Goal: Task Accomplishment & Management: Use online tool/utility

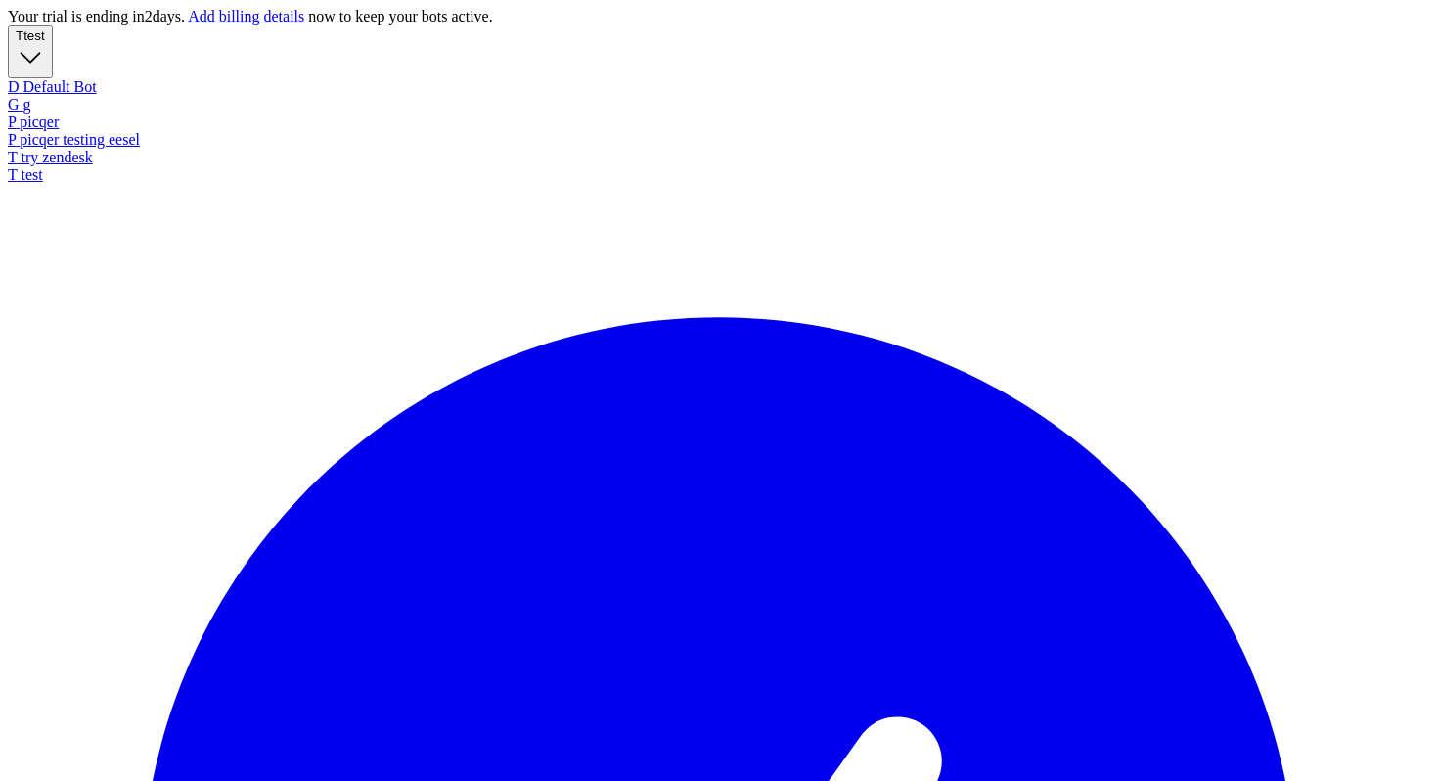
scroll to position [31, 0]
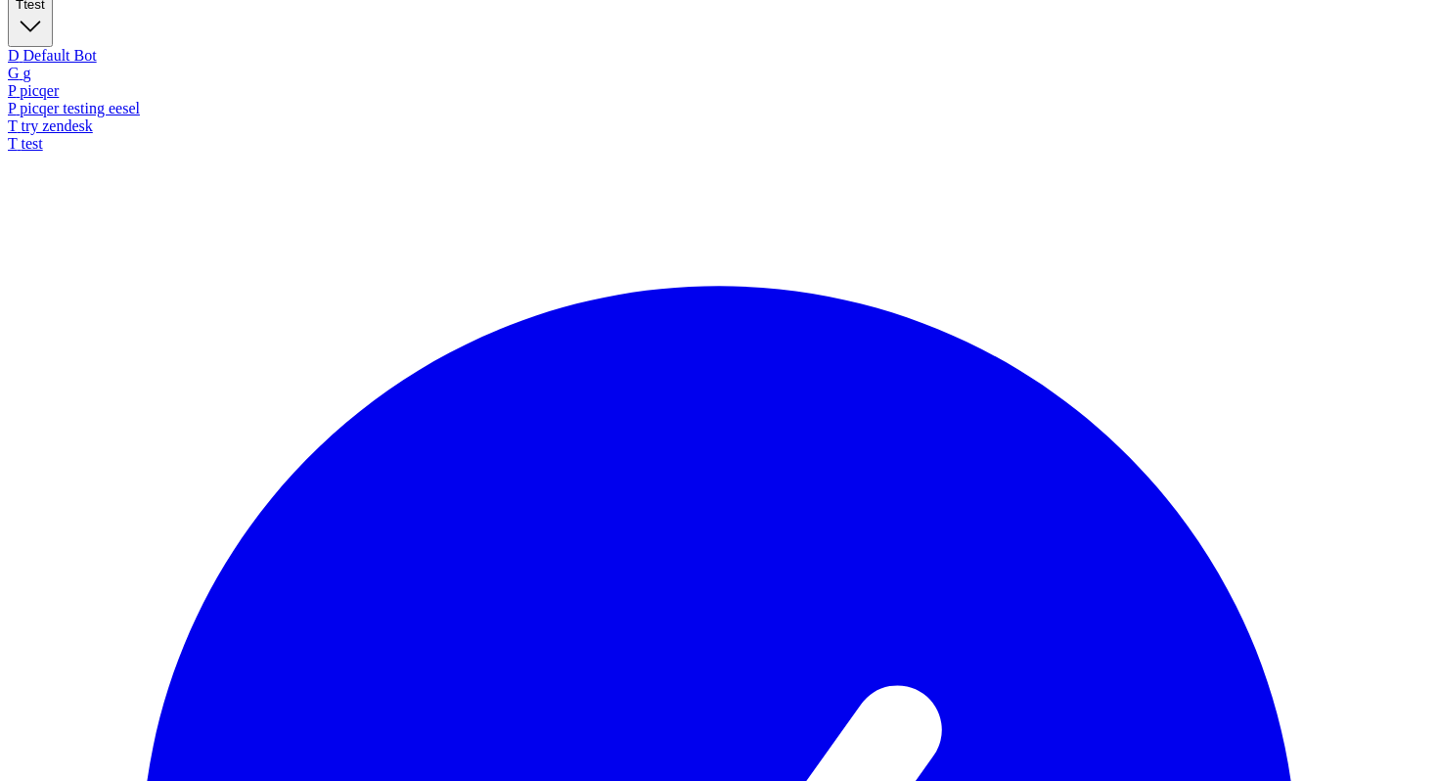
click at [112, 100] on link "P picqer" at bounding box center [719, 91] width 1422 height 18
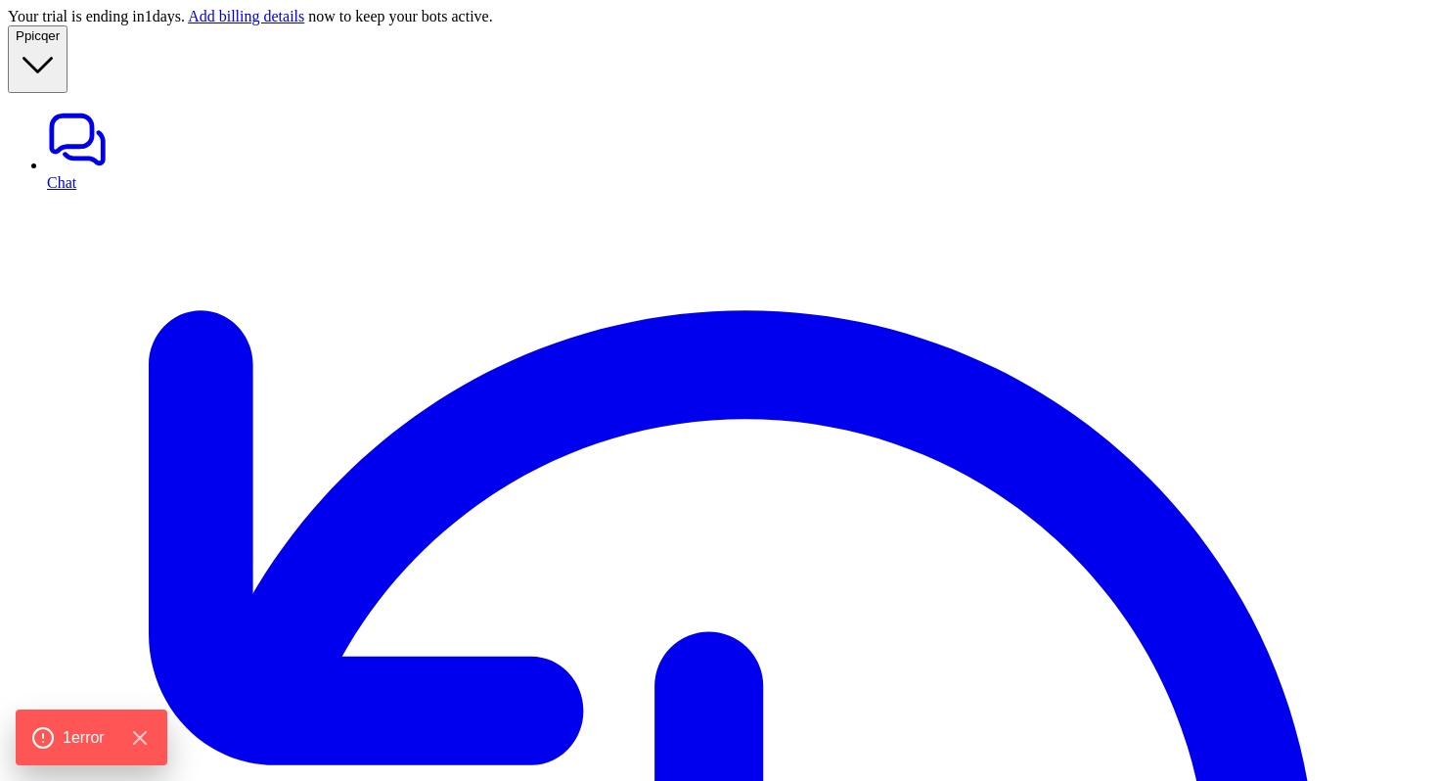
type textarea "**********"
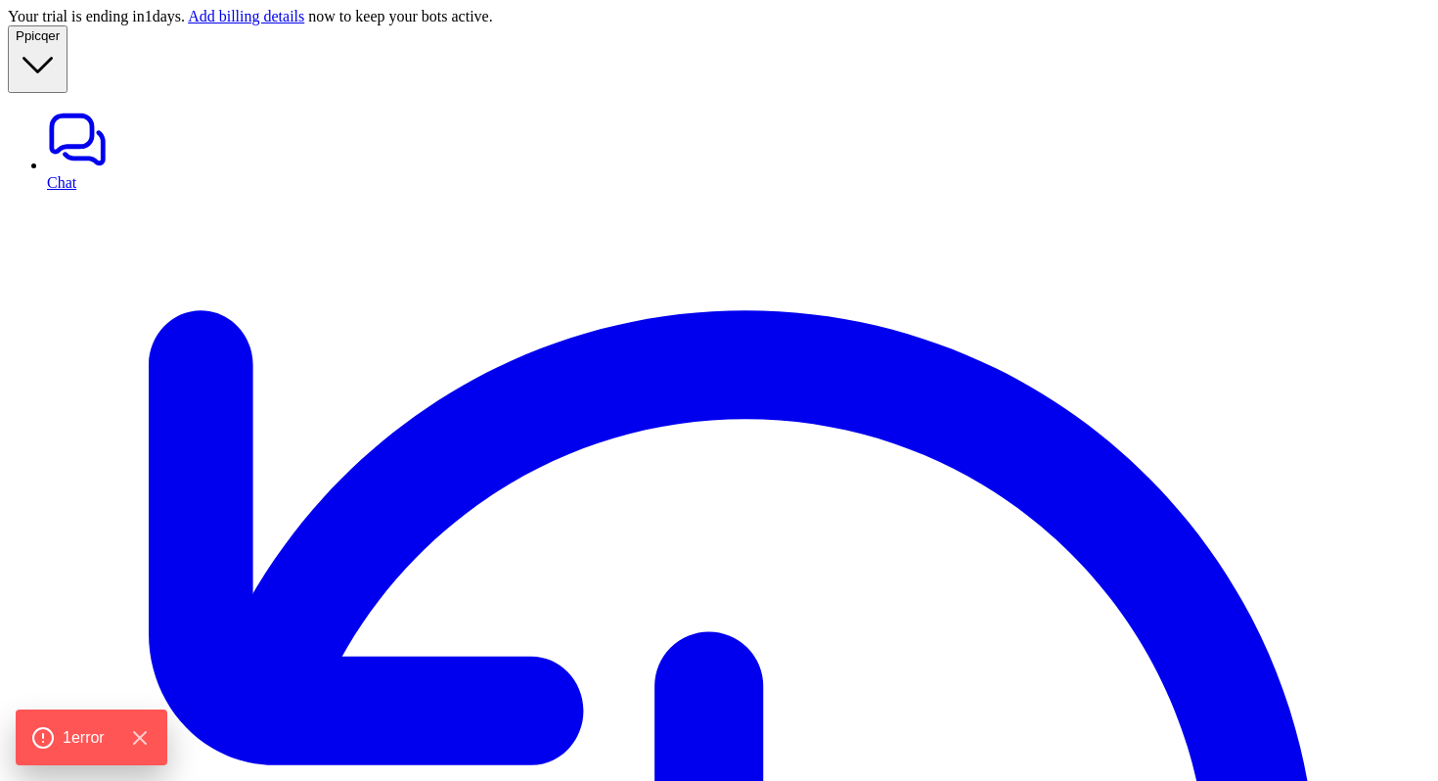
copy div "can you track order with id 225609038 P"
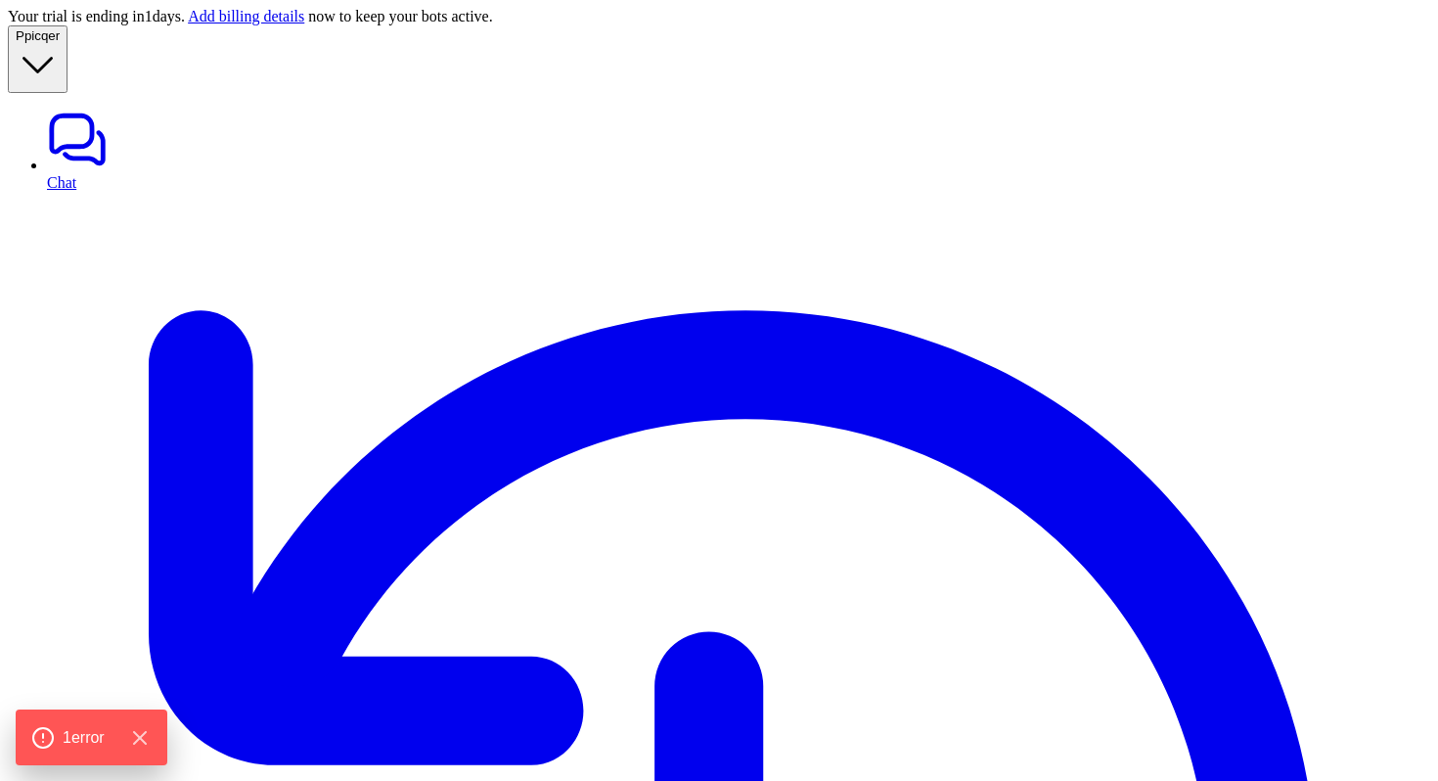
paste div
click at [52, 109] on link "Chat" at bounding box center [738, 150] width 1383 height 82
paste div
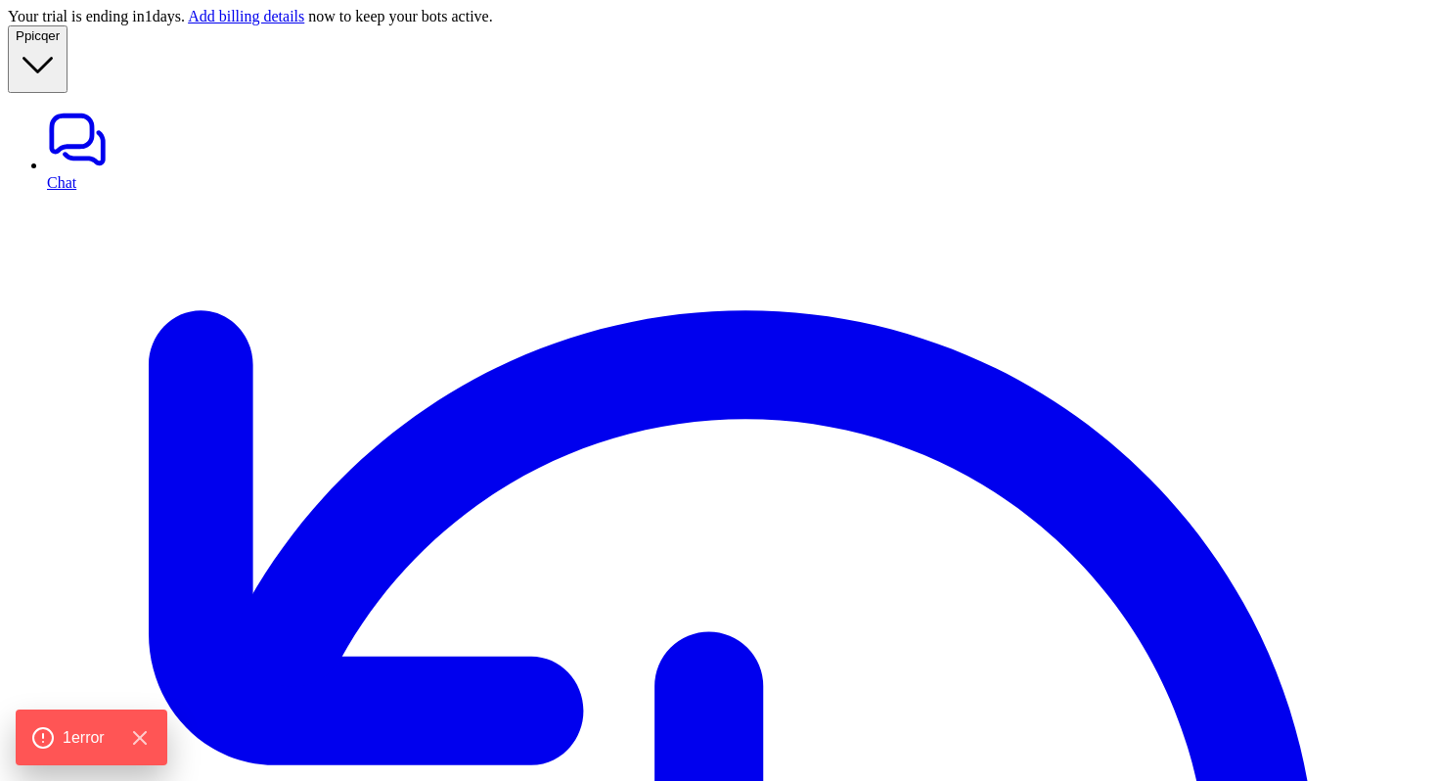
scroll to position [31, 0]
